Goal: Check status

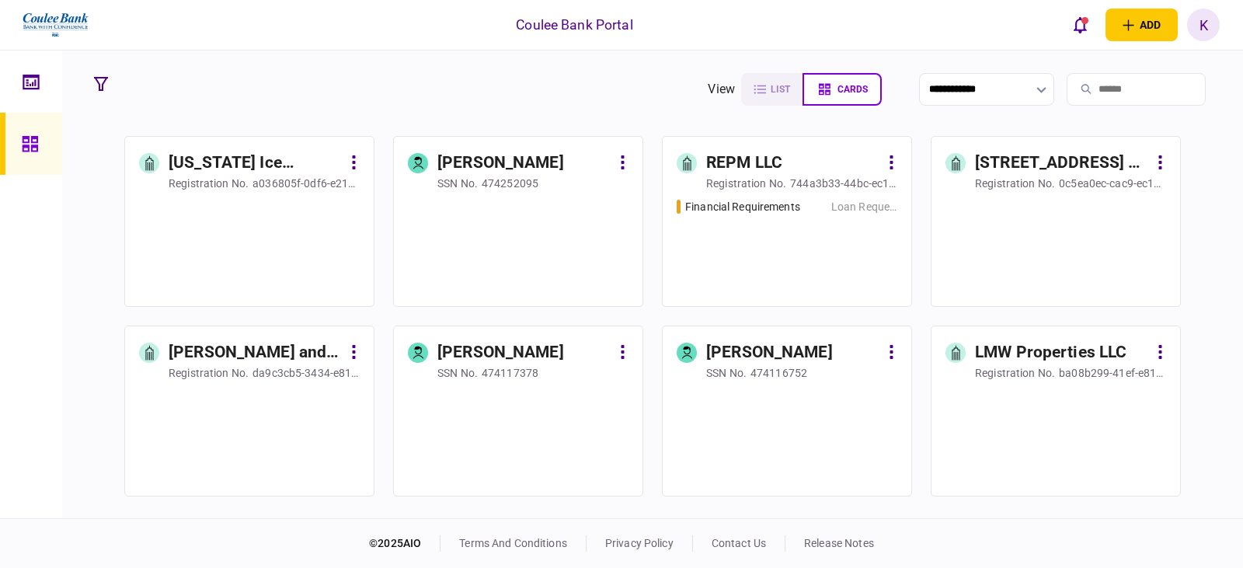
click at [1129, 80] on input "search" at bounding box center [1136, 89] width 139 height 33
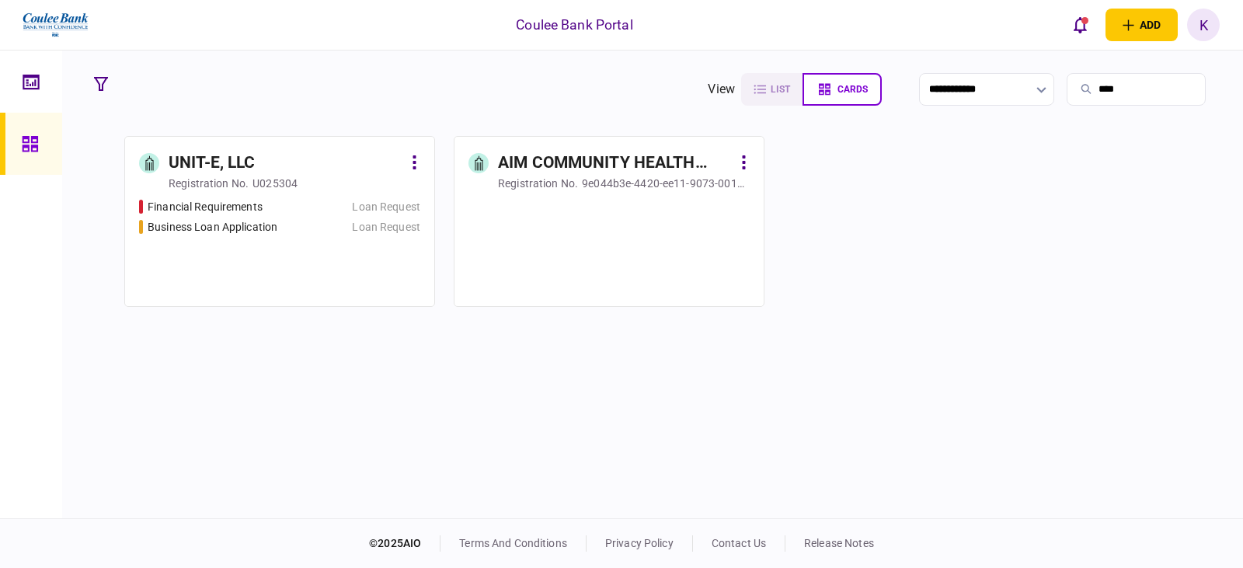
type input "****"
click at [204, 250] on div "Financial Requirements Loan Request Business Loan Application Loan Request" at bounding box center [279, 246] width 281 height 94
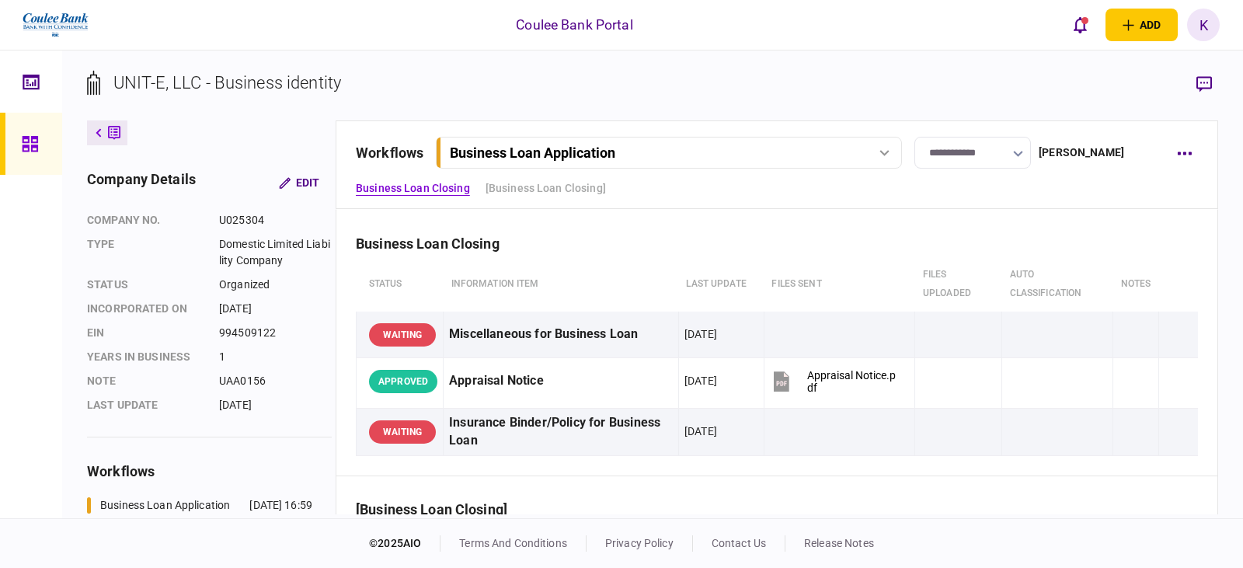
click at [694, 138] on button "Business Loan Application" at bounding box center [669, 153] width 466 height 32
click at [667, 194] on link "Business Loan Application [DATE] 16:59" at bounding box center [671, 184] width 446 height 31
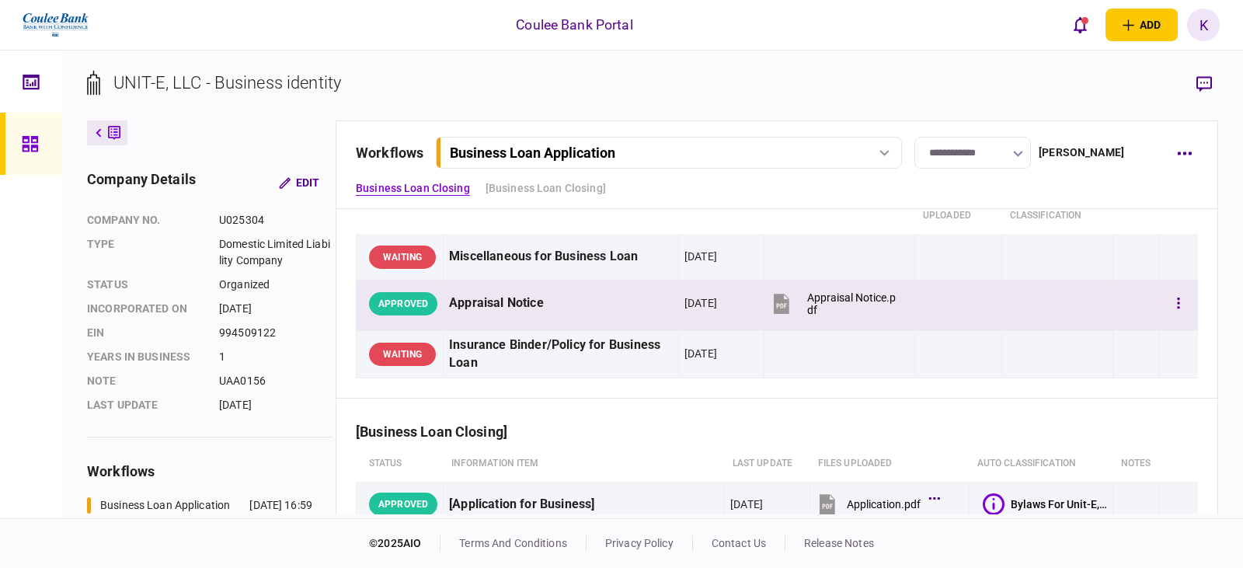
scroll to position [155, 0]
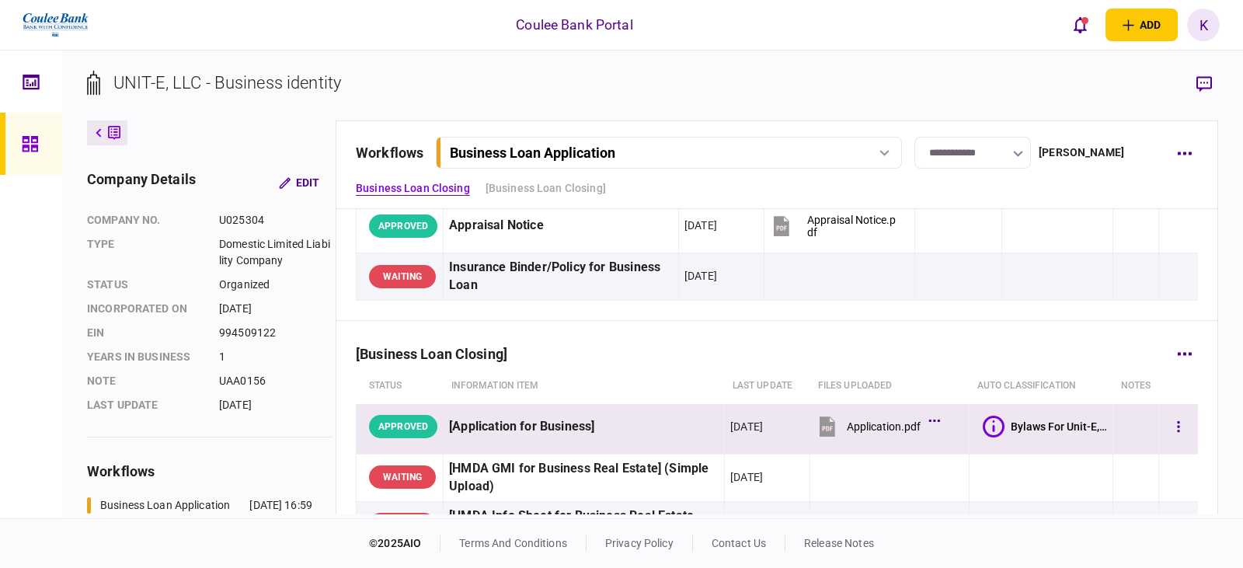
click at [820, 430] on icon at bounding box center [828, 427] width 16 height 20
click at [1034, 187] on div "Business Loan Closing [Business Loan Closing]" at bounding box center [777, 188] width 842 height 16
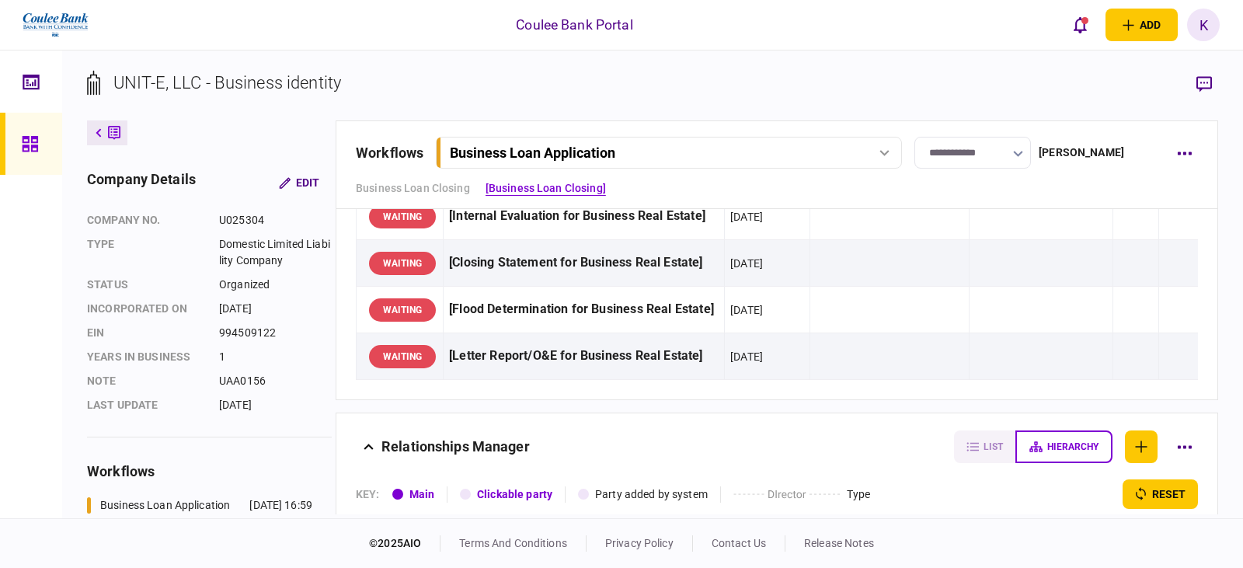
scroll to position [233, 0]
